Goal: Ask a question

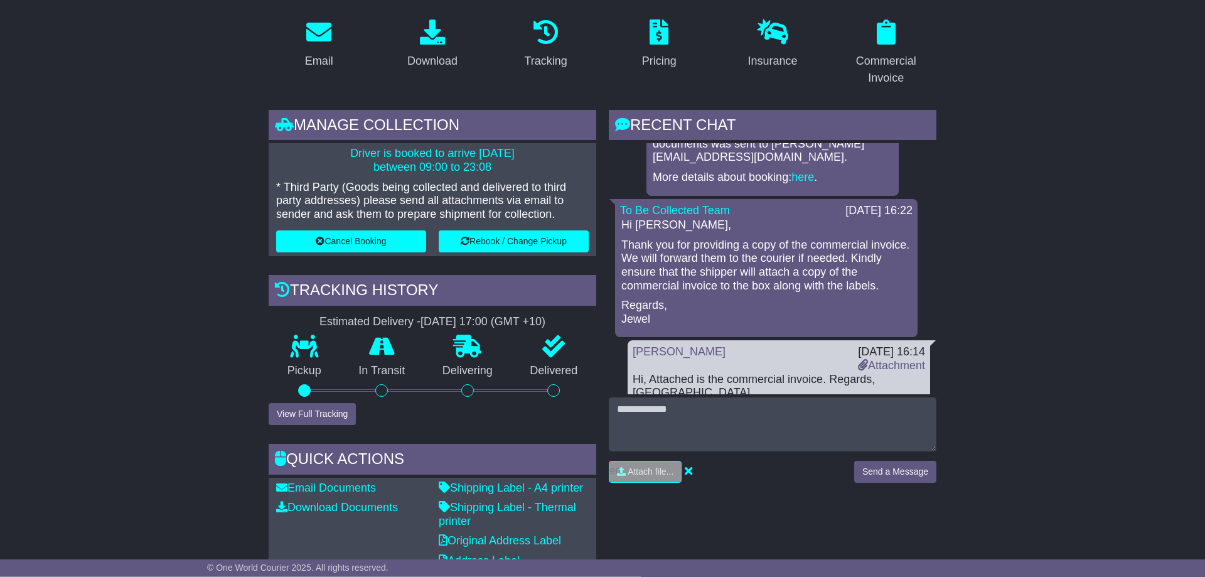
scroll to position [256, 0]
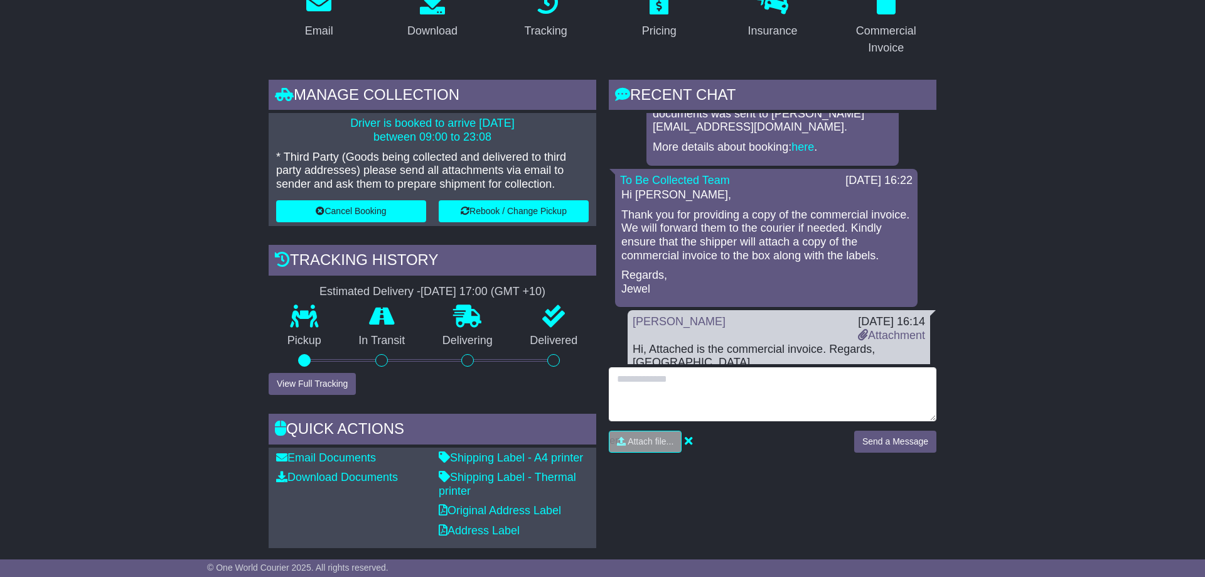
drag, startPoint x: 675, startPoint y: 407, endPoint x: 680, endPoint y: 400, distance: 8.7
click at [676, 406] on textarea at bounding box center [773, 394] width 328 height 54
type textarea "**********"
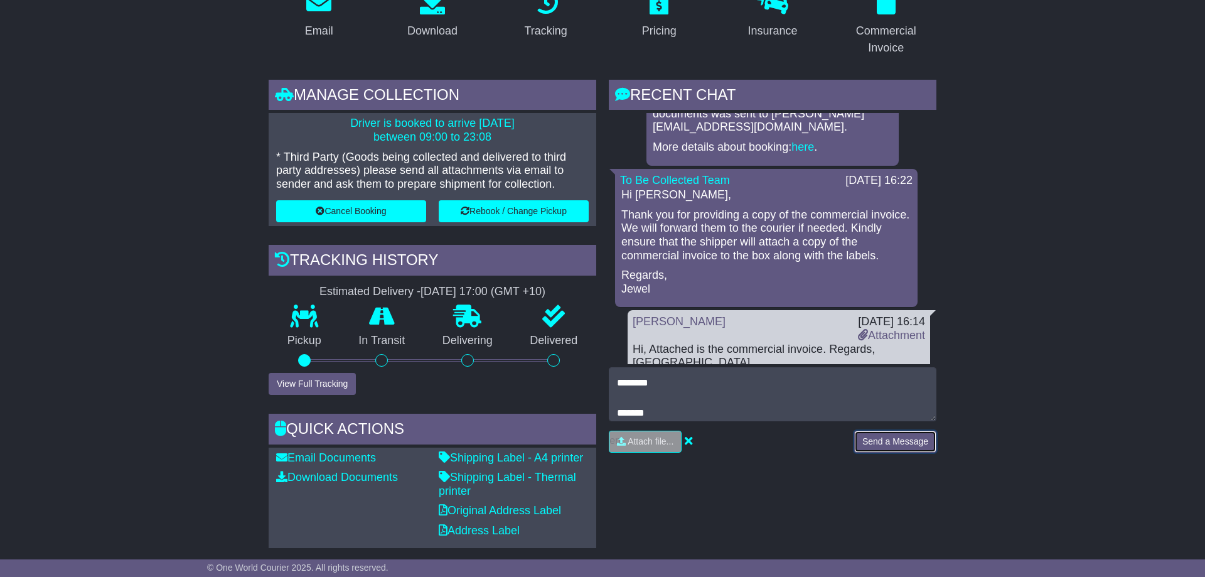
click at [919, 445] on button "Send a Message" at bounding box center [895, 441] width 82 height 22
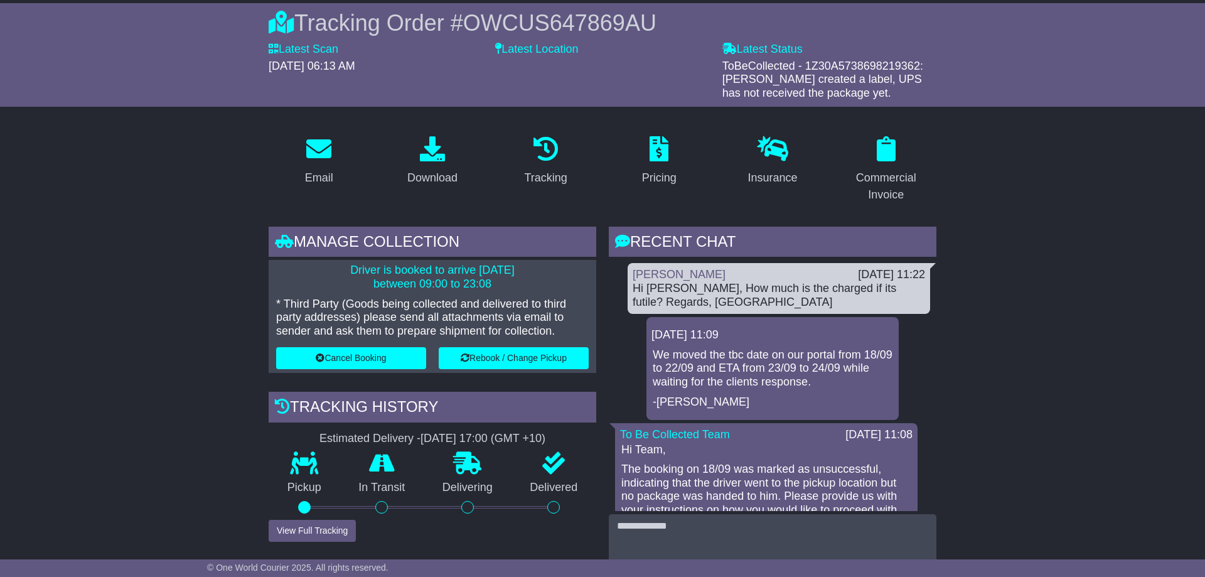
scroll to position [128, 0]
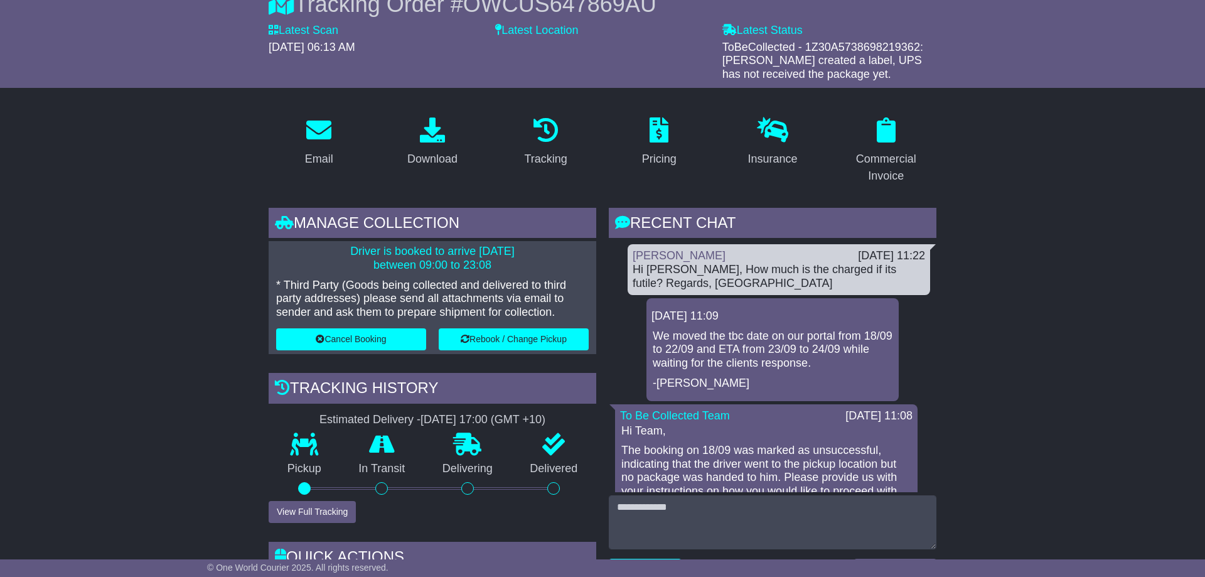
click at [750, 280] on div "Hi [PERSON_NAME], How much is the charged if its futile? Regards, [GEOGRAPHIC_D…" at bounding box center [778, 276] width 292 height 27
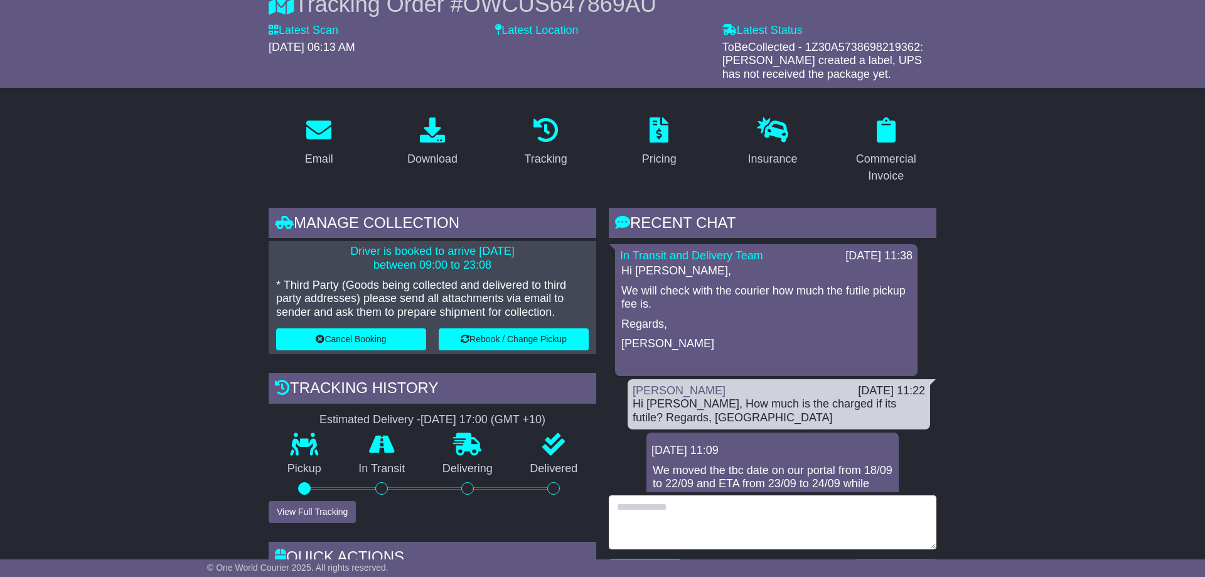
click at [695, 509] on textarea at bounding box center [773, 522] width 328 height 54
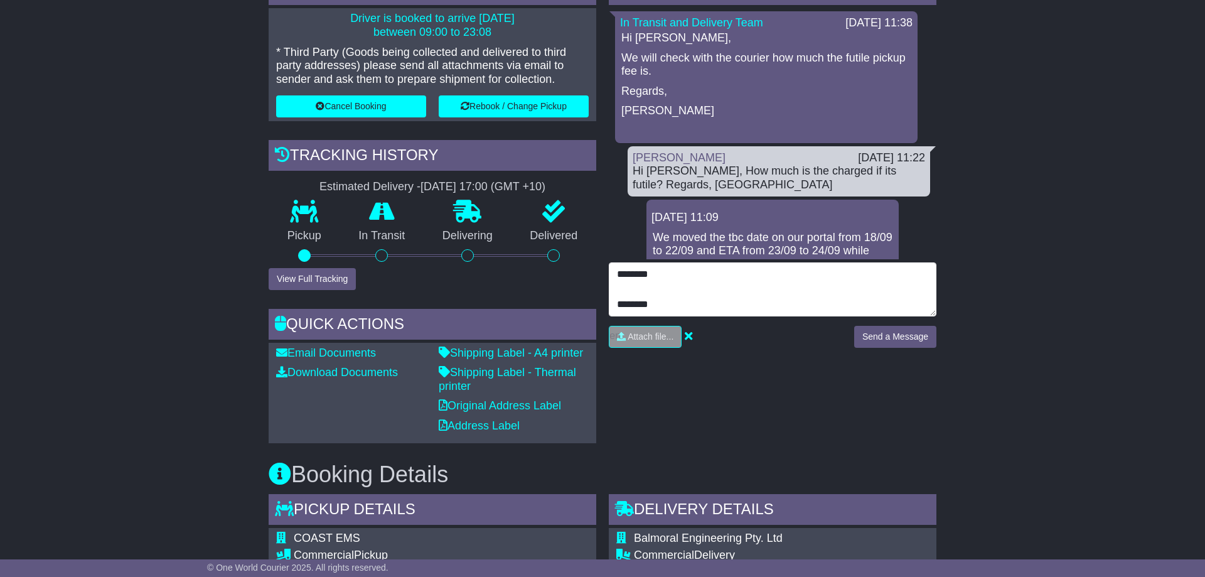
scroll to position [576, 0]
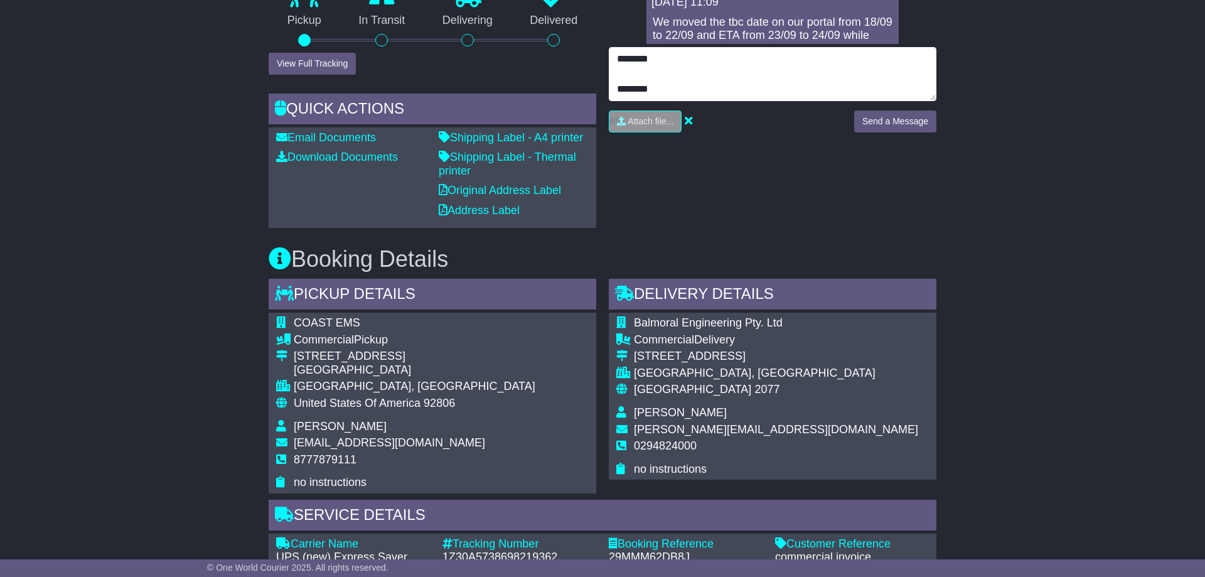
type textarea "**********"
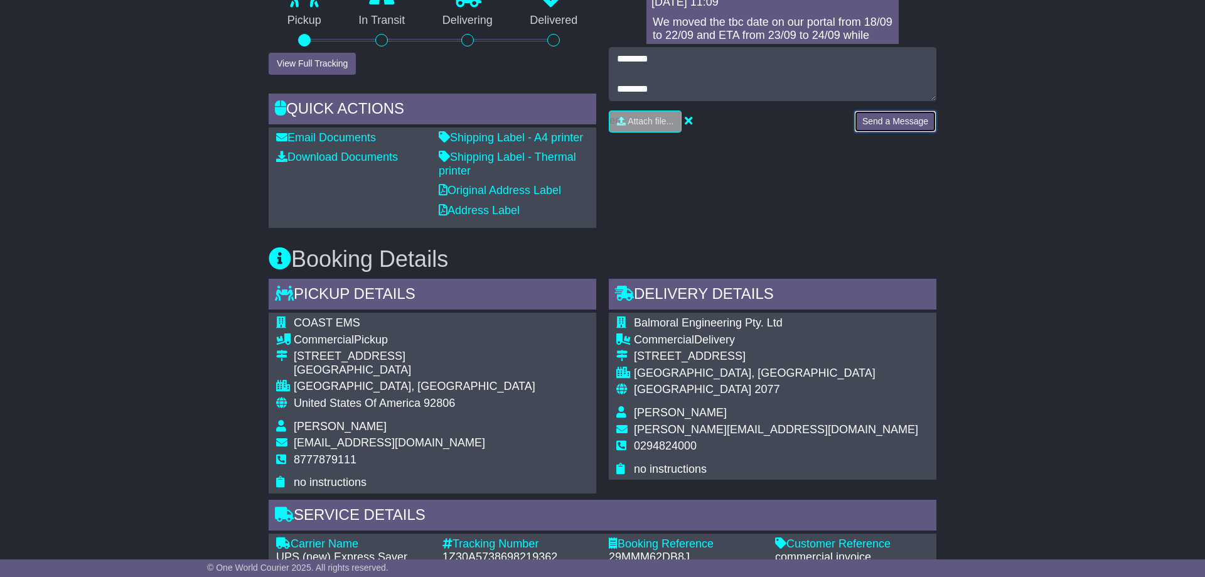
click at [907, 124] on button "Send a Message" at bounding box center [895, 121] width 82 height 22
